Goal: Check status: Check status

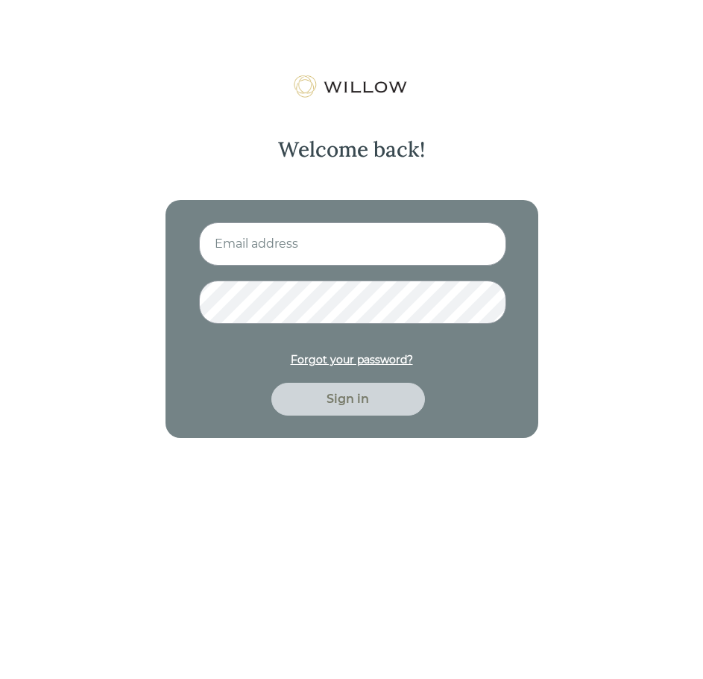
click at [377, 238] on input at bounding box center [352, 243] width 307 height 43
type input "[PERSON_NAME][EMAIL_ADDRESS][PERSON_NAME][DOMAIN_NAME]"
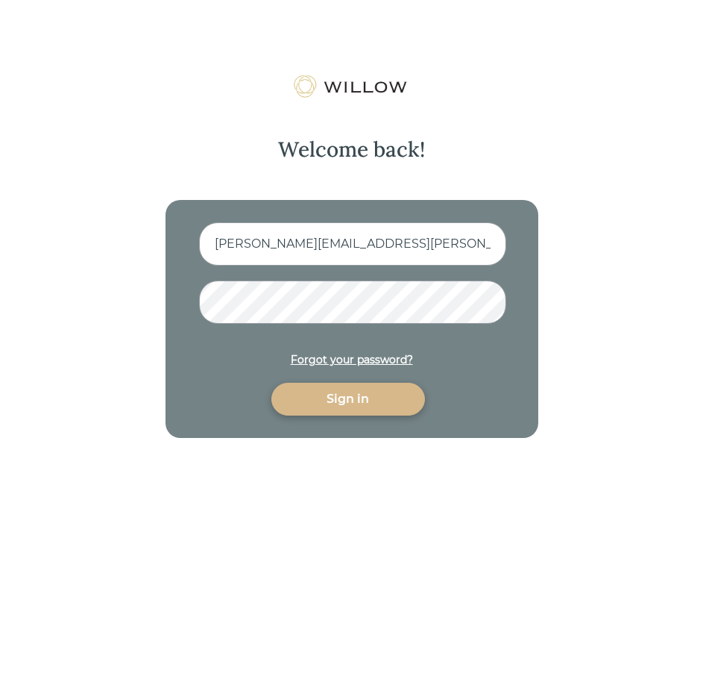
click at [340, 405] on div "Sign in" at bounding box center [348, 399] width 119 height 18
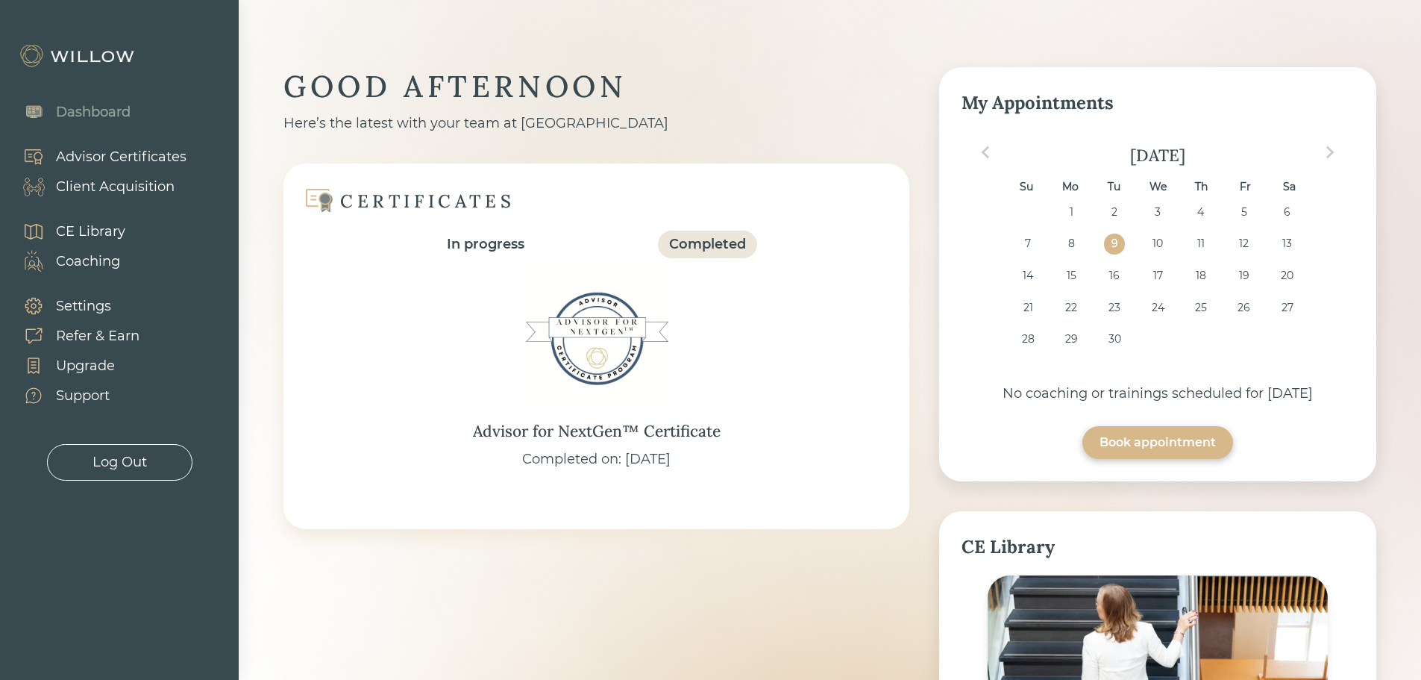
click at [103, 183] on div "Client Acquisition" at bounding box center [115, 187] width 119 height 20
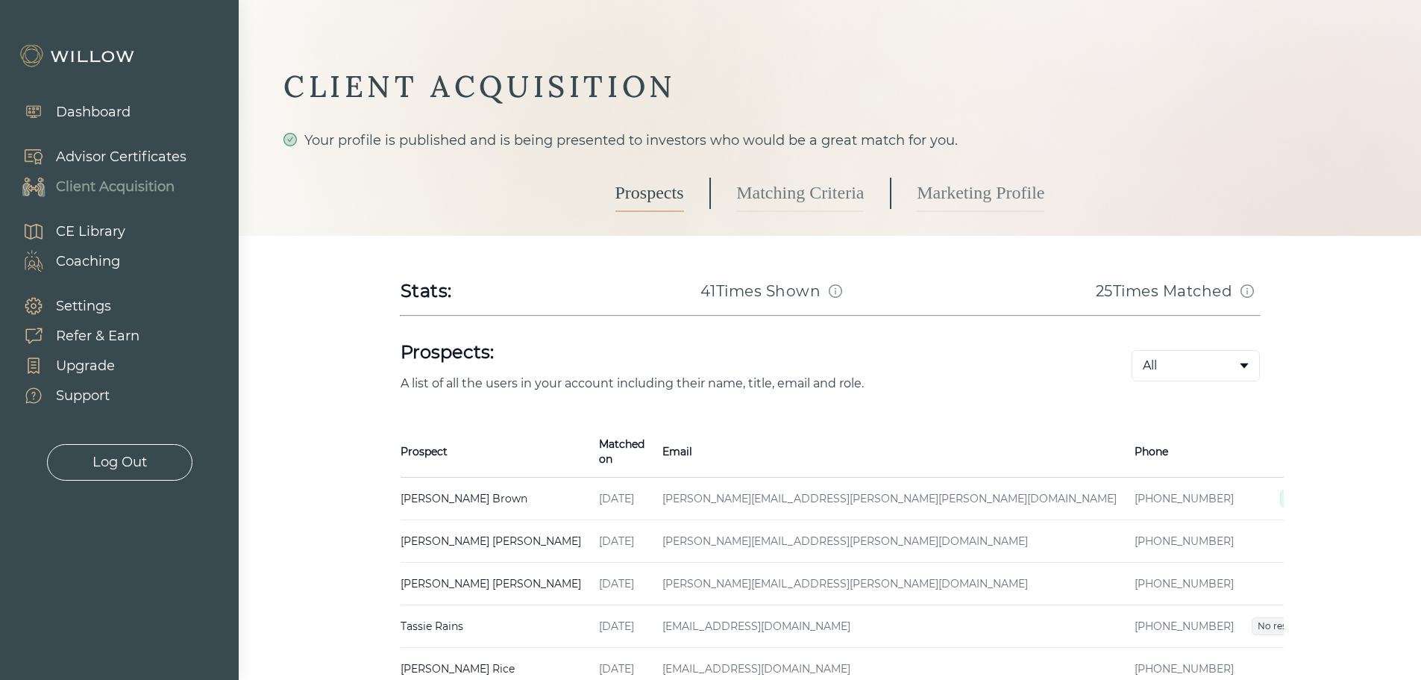
click at [635, 484] on td "[DATE]" at bounding box center [621, 498] width 63 height 43
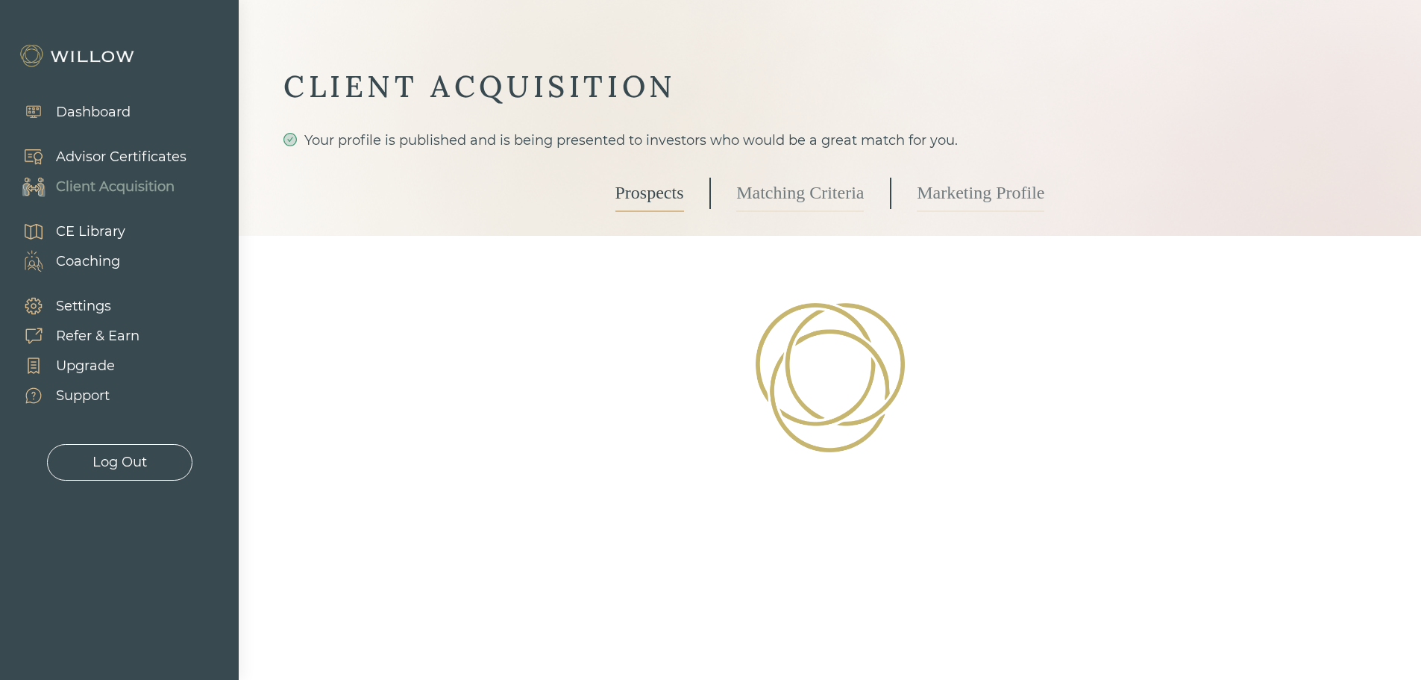
select select "7"
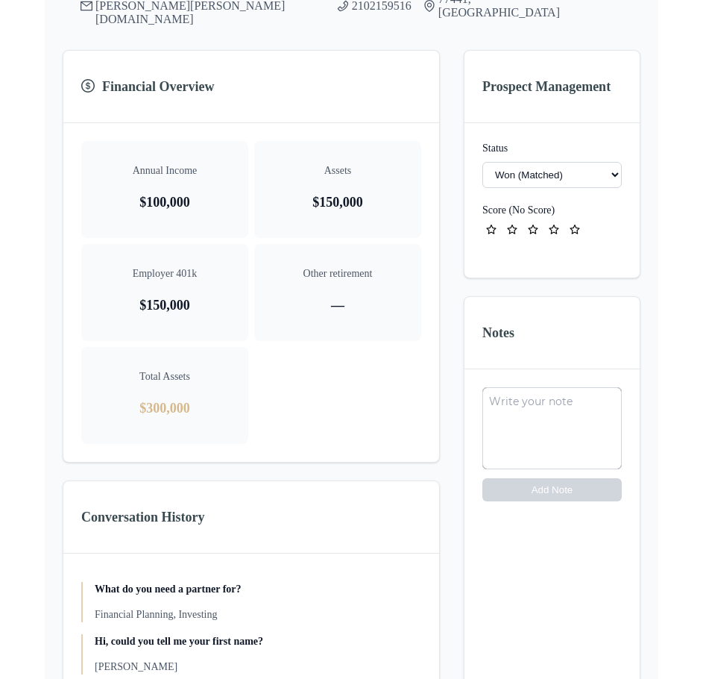
scroll to position [332, 0]
